Goal: Find specific page/section: Find specific page/section

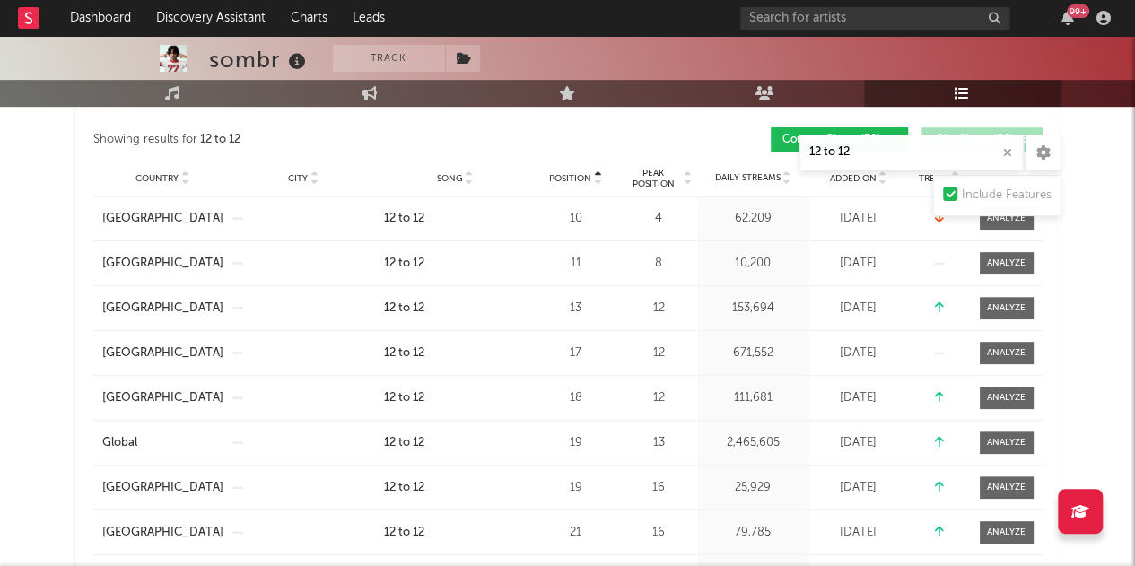
scroll to position [300, 0]
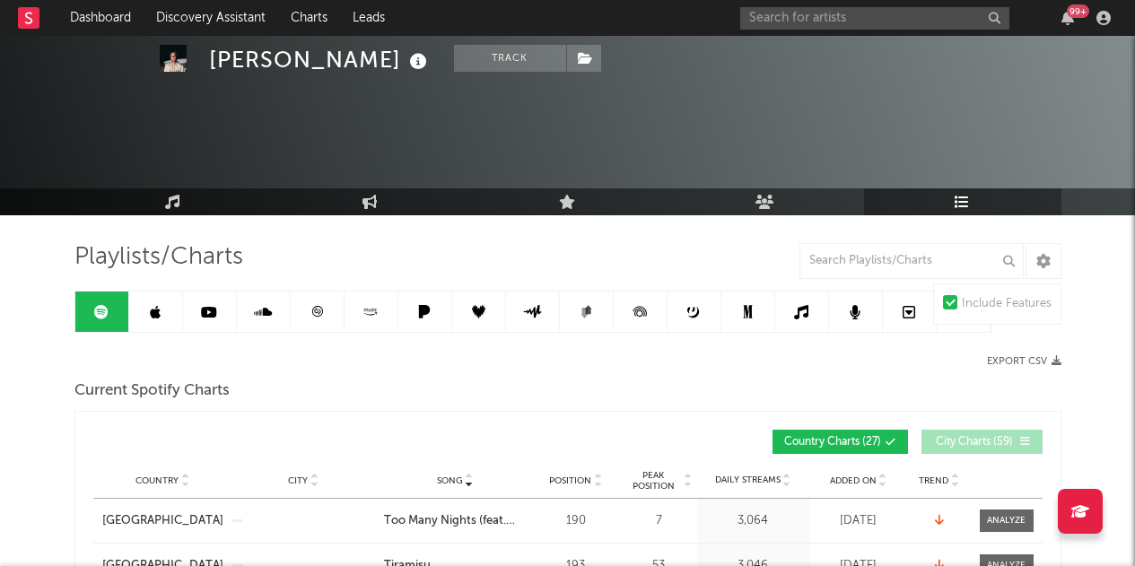
scroll to position [77, 0]
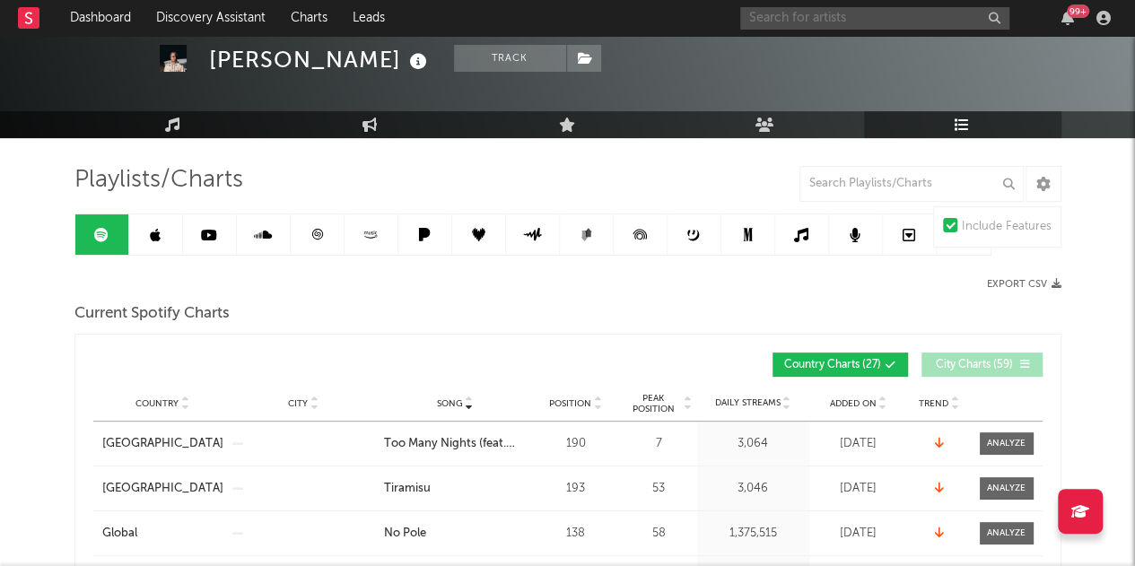
click at [778, 23] on input "text" at bounding box center [874, 18] width 269 height 22
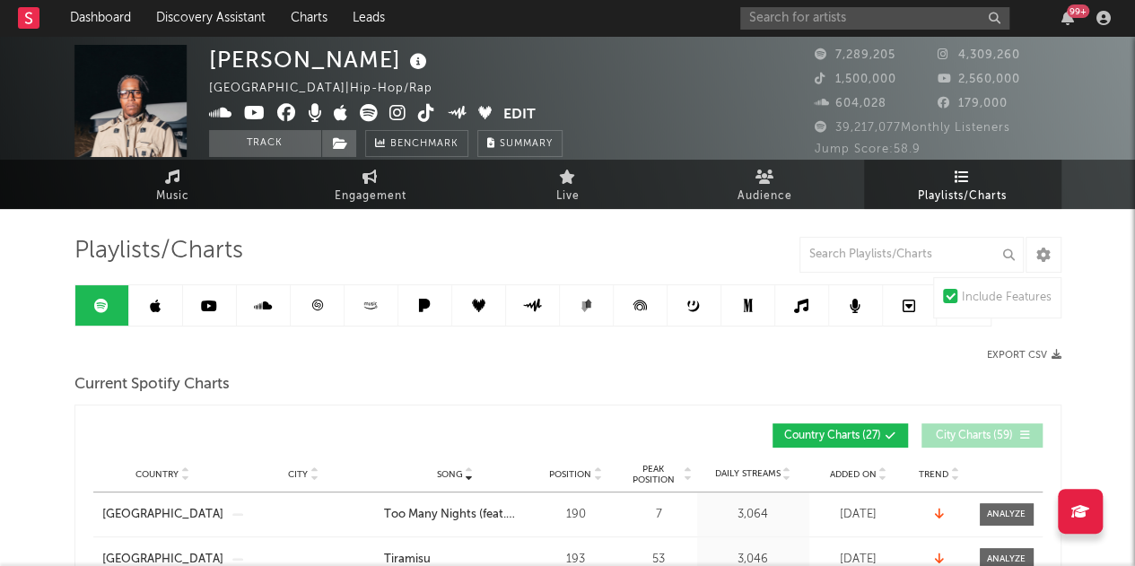
scroll to position [0, 0]
